Goal: Task Accomplishment & Management: Use online tool/utility

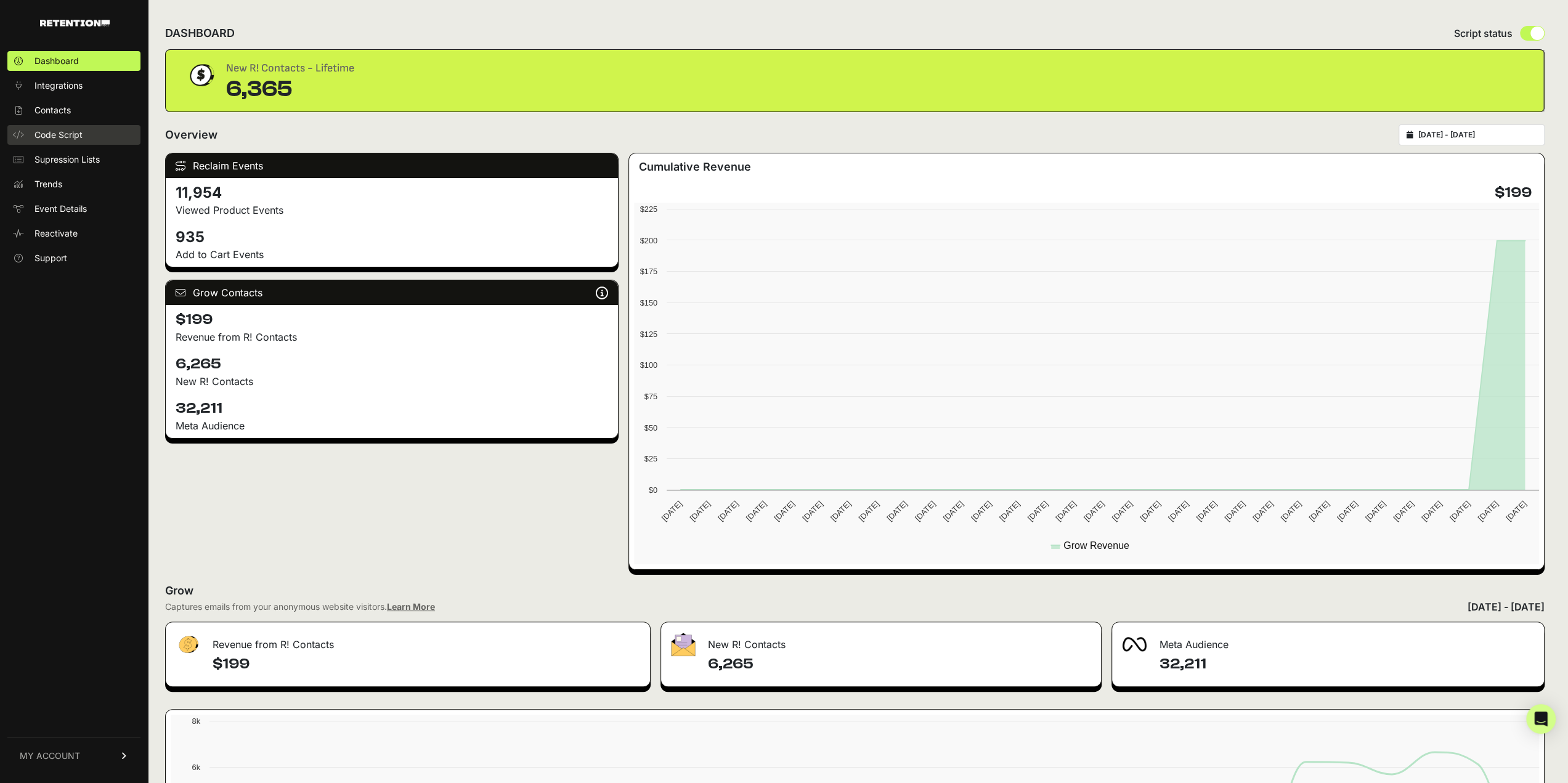
click at [48, 130] on span "Code Script" at bounding box center [58, 135] width 48 height 13
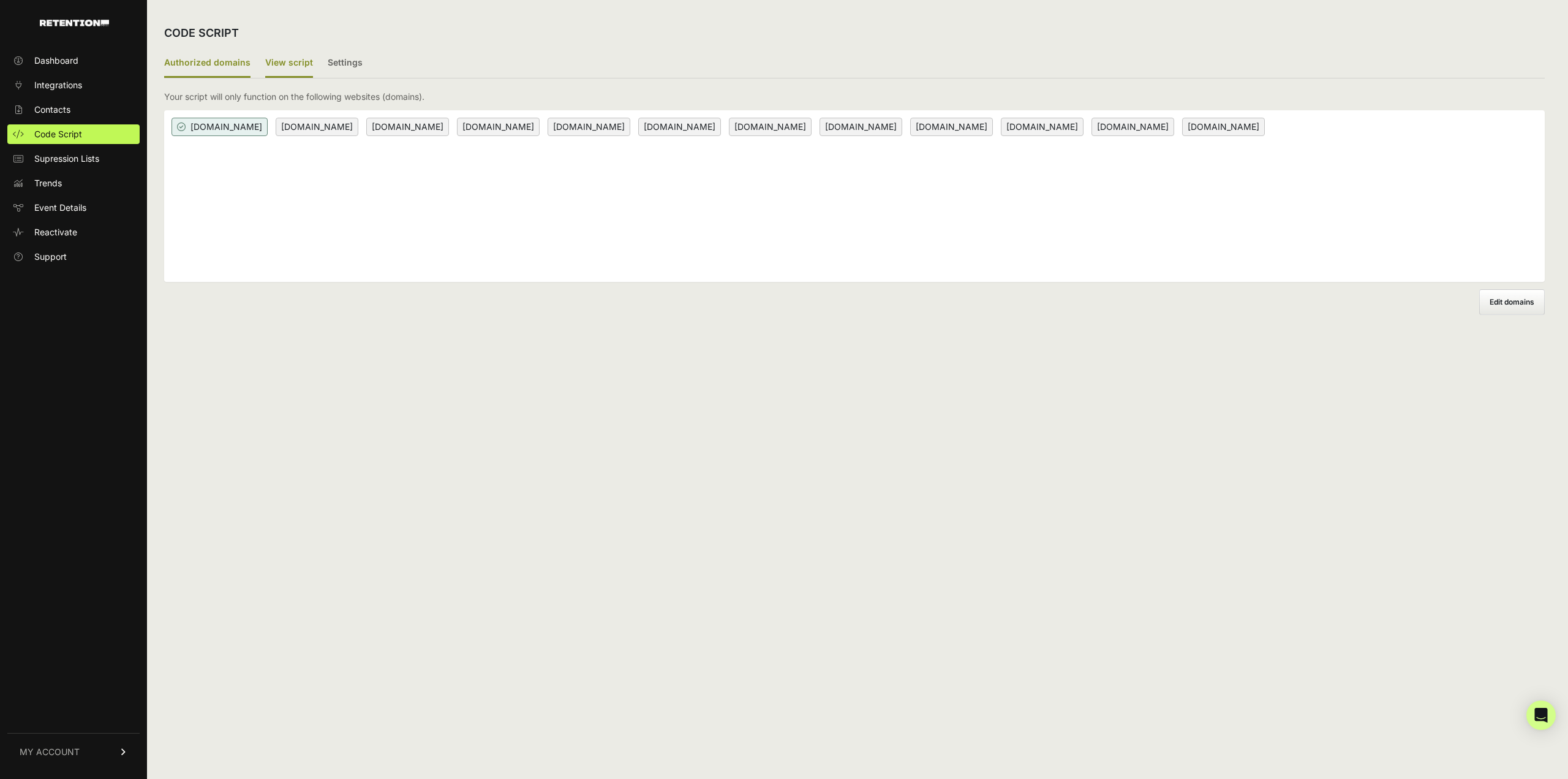
click at [292, 58] on label "View script" at bounding box center [289, 63] width 48 height 29
click at [0, 0] on input "View script" at bounding box center [0, 0] width 0 height 0
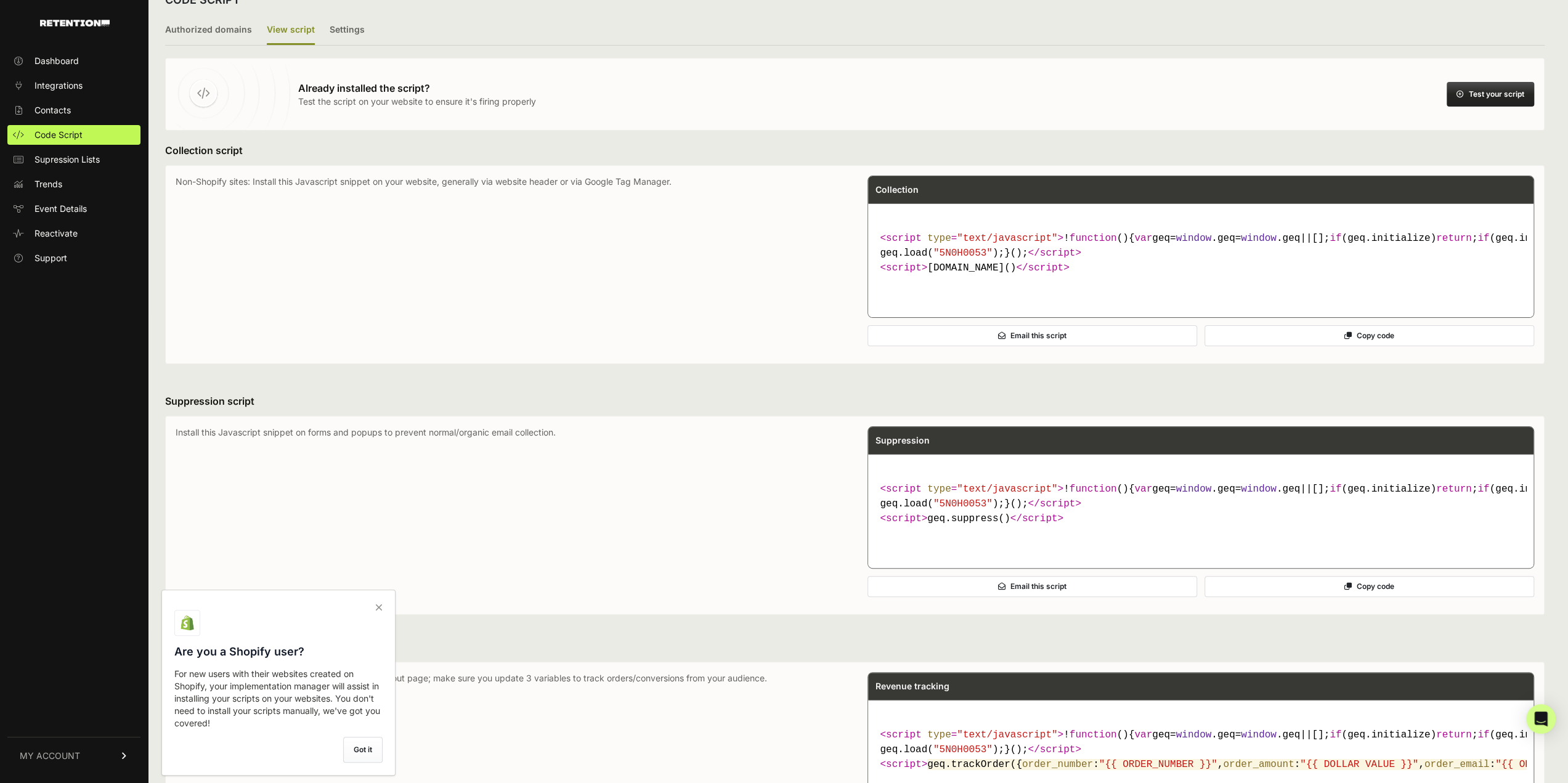
scroll to position [62, 0]
